Goal: Complete application form

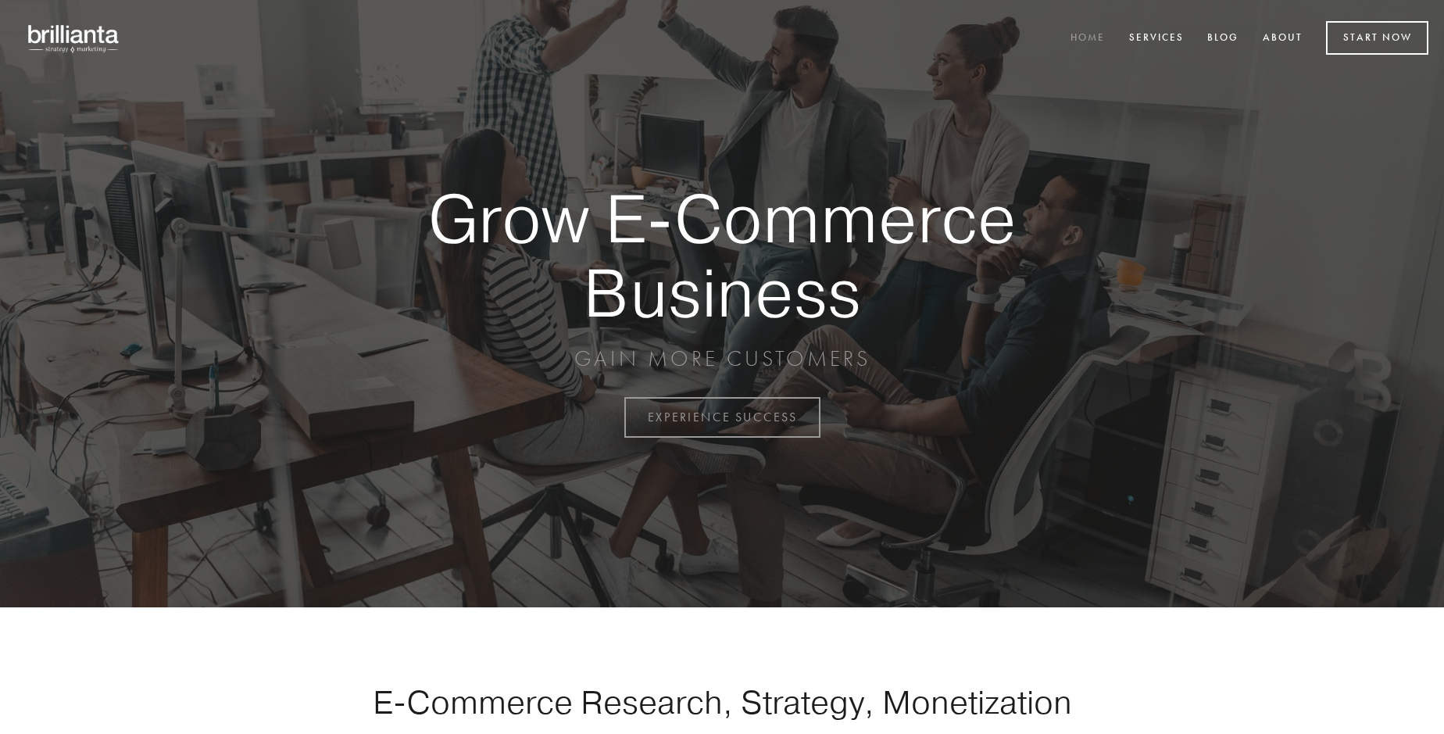
scroll to position [4096, 0]
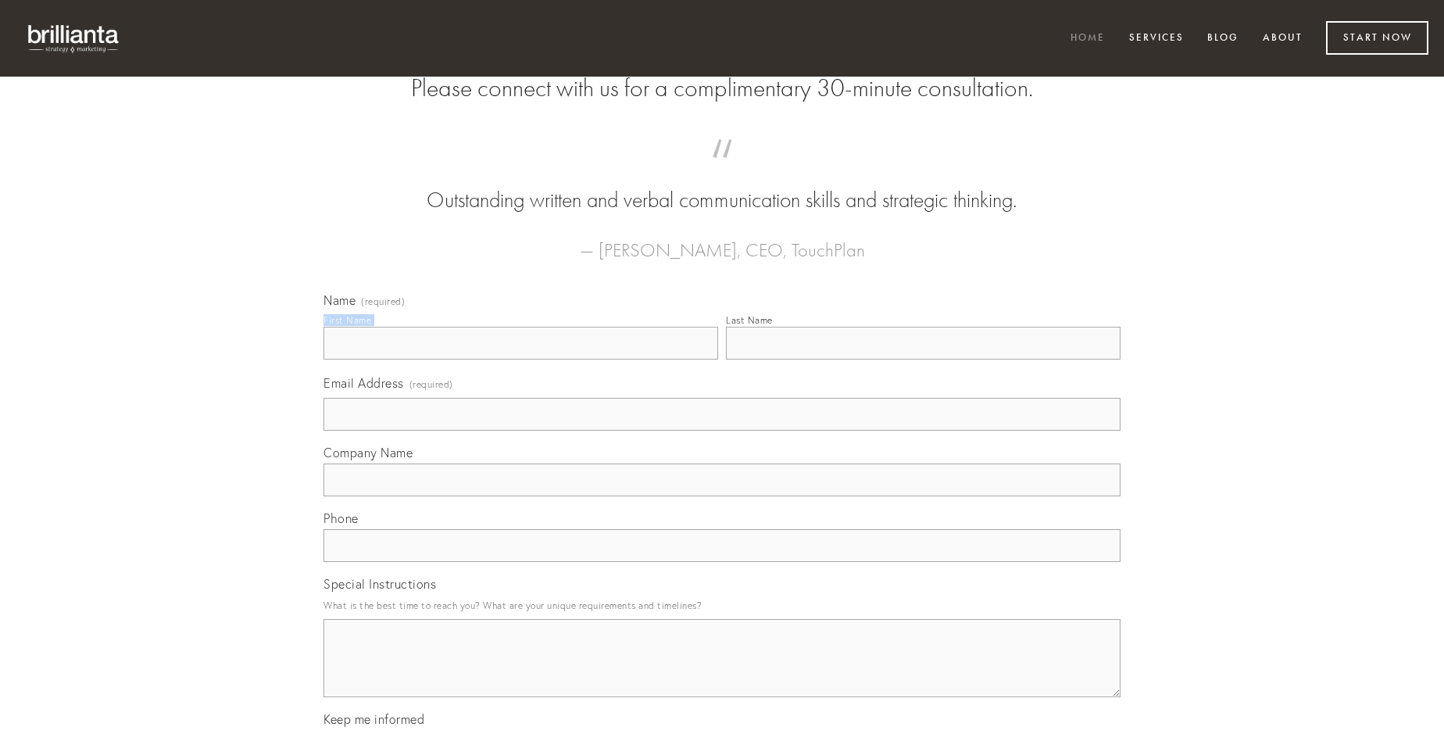
type input "[PERSON_NAME]"
click at [923, 359] on input "Last Name" at bounding box center [923, 343] width 395 height 33
type input "[PERSON_NAME]"
click at [722, 431] on input "Email Address (required)" at bounding box center [721, 414] width 797 height 33
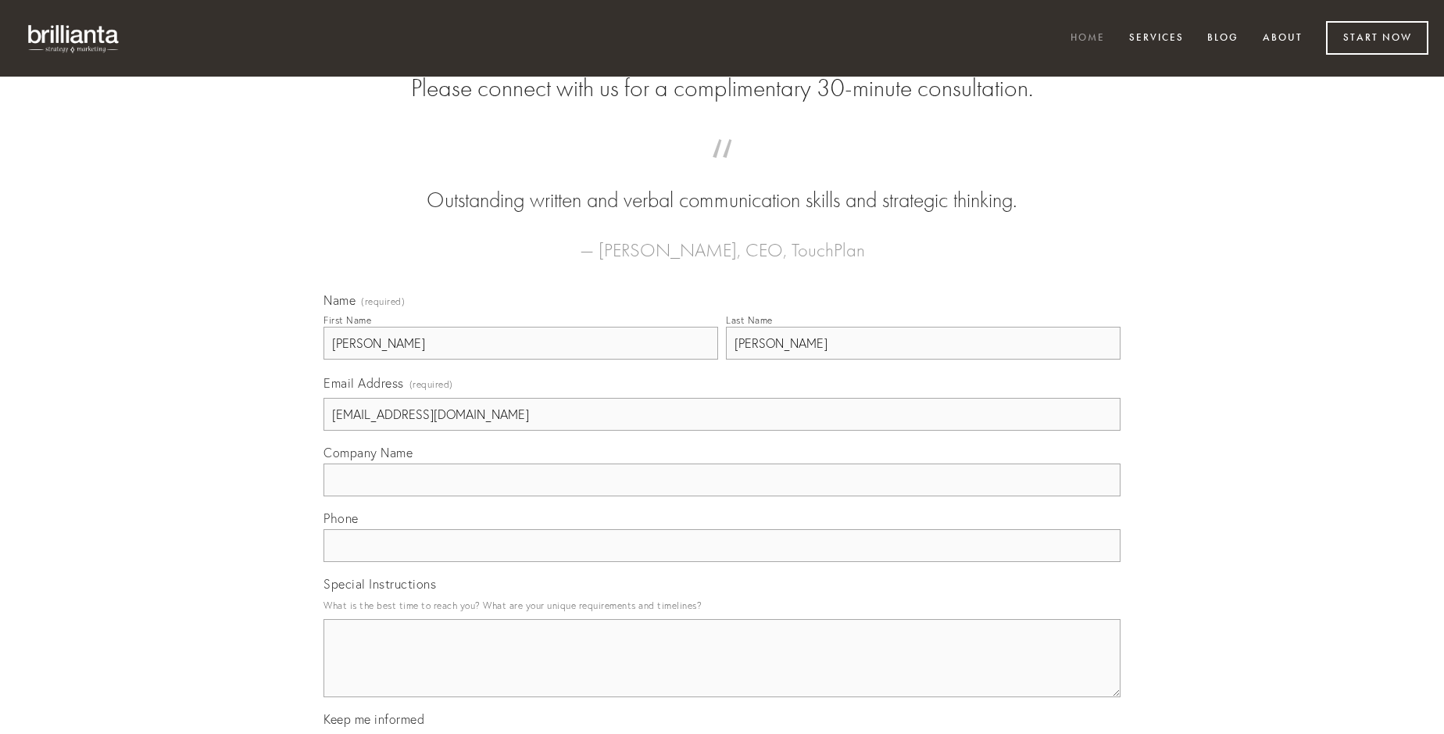
type input "[EMAIL_ADDRESS][DOMAIN_NAME]"
click at [722, 496] on input "Company Name" at bounding box center [721, 479] width 797 height 33
type input "conduco"
click at [722, 562] on input "text" at bounding box center [721, 545] width 797 height 33
click at [722, 672] on textarea "Special Instructions" at bounding box center [721, 658] width 797 height 78
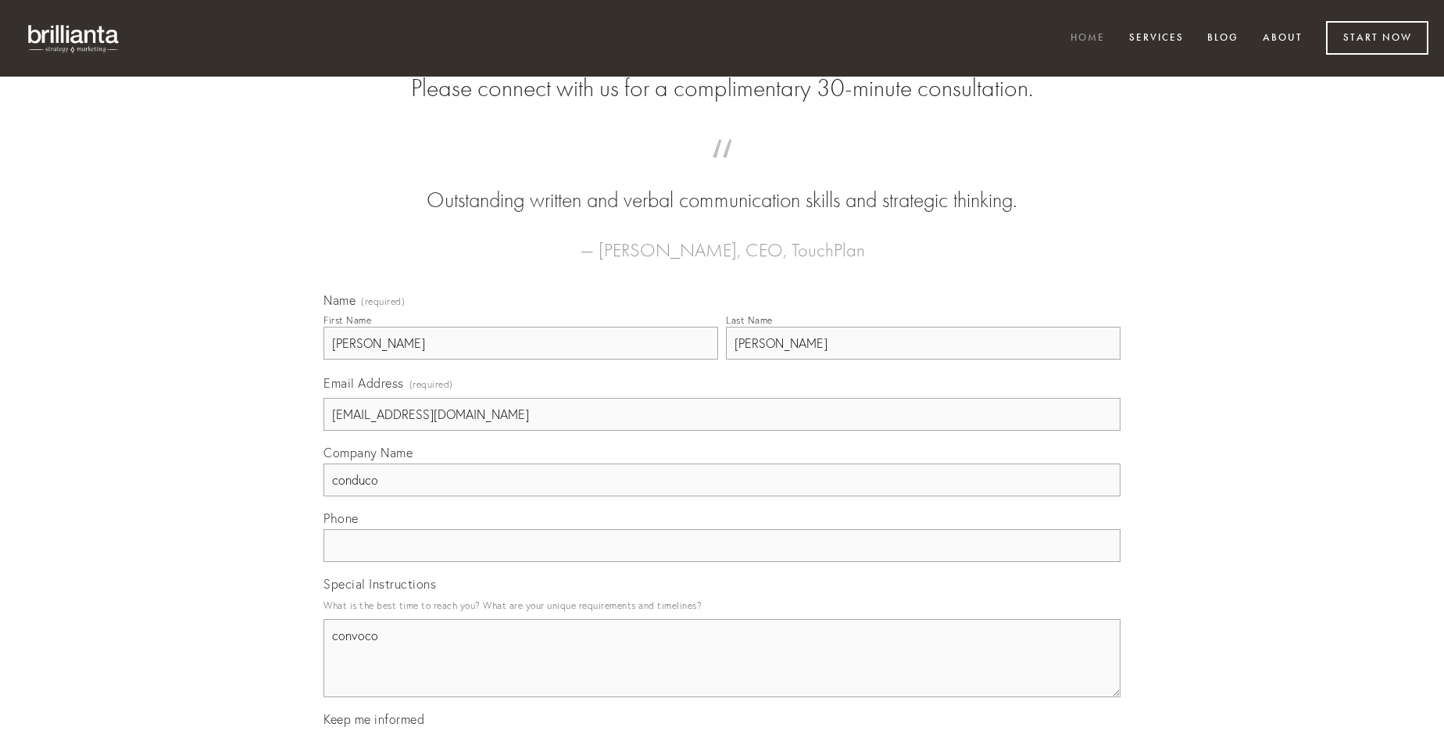
type textarea "convoco"
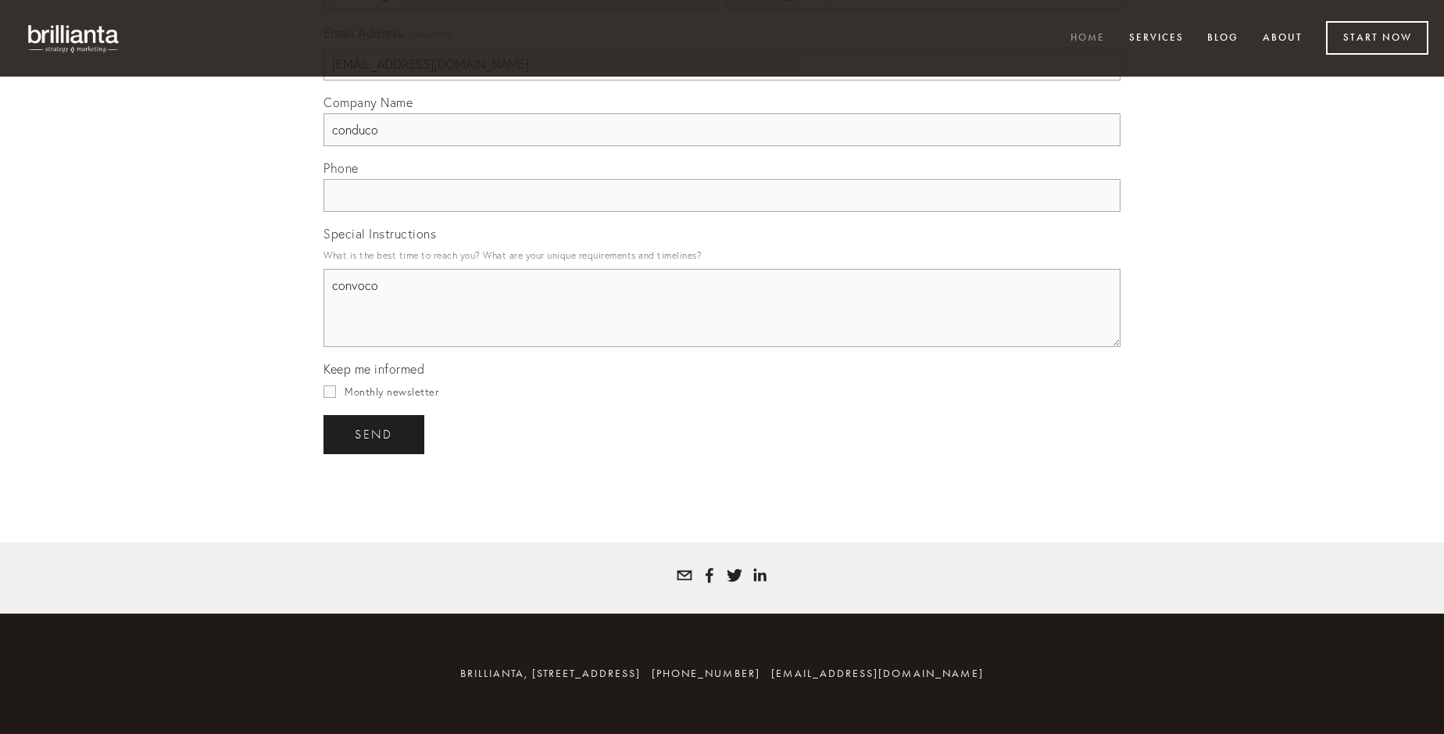
click at [375, 434] on span "send" at bounding box center [374, 434] width 38 height 14
